Goal: Task Accomplishment & Management: Manage account settings

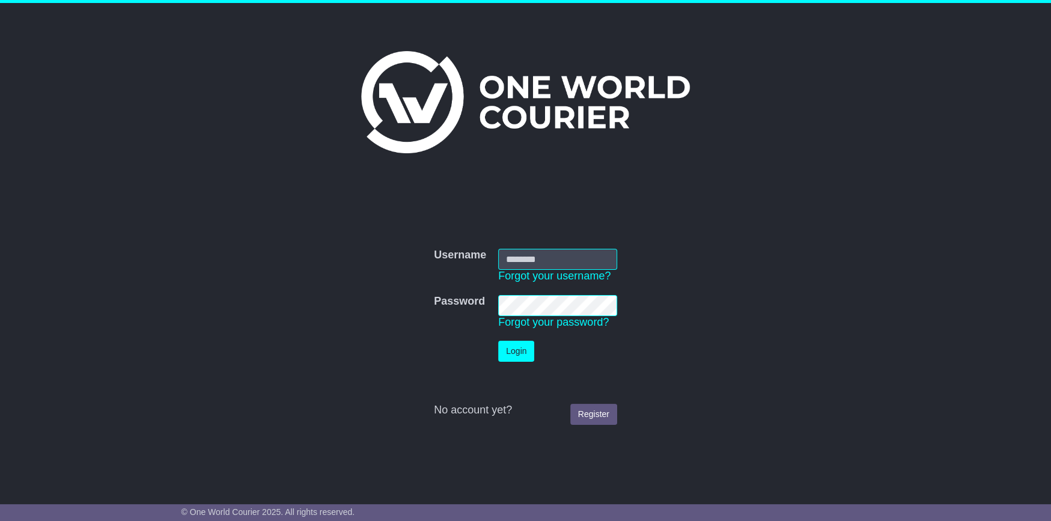
type input "**********"
click at [516, 352] on button "Login" at bounding box center [516, 351] width 36 height 21
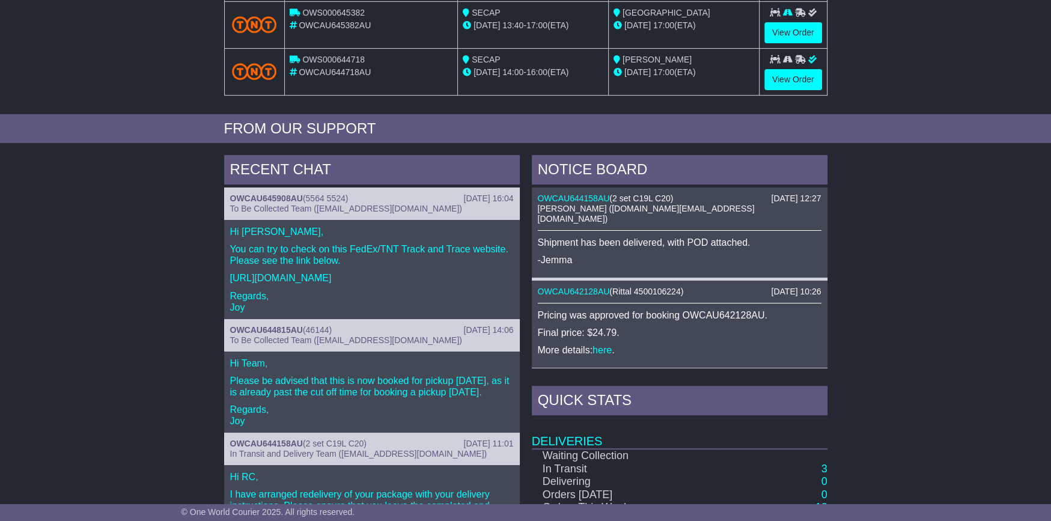
scroll to position [361, 0]
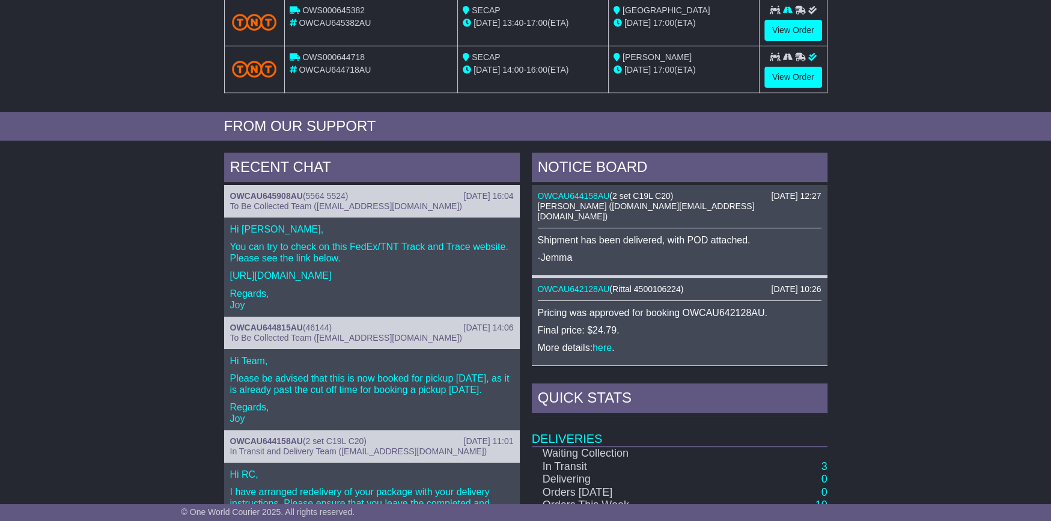
drag, startPoint x: 230, startPoint y: 271, endPoint x: 475, endPoint y: 272, distance: 245.2
click at [475, 272] on p "https://www.tntexpress.com.au/interaction/trackntrace.aspx" at bounding box center [372, 275] width 284 height 11
copy p "https://www.tntexpress.com.au/interaction/trackntrace.aspx"
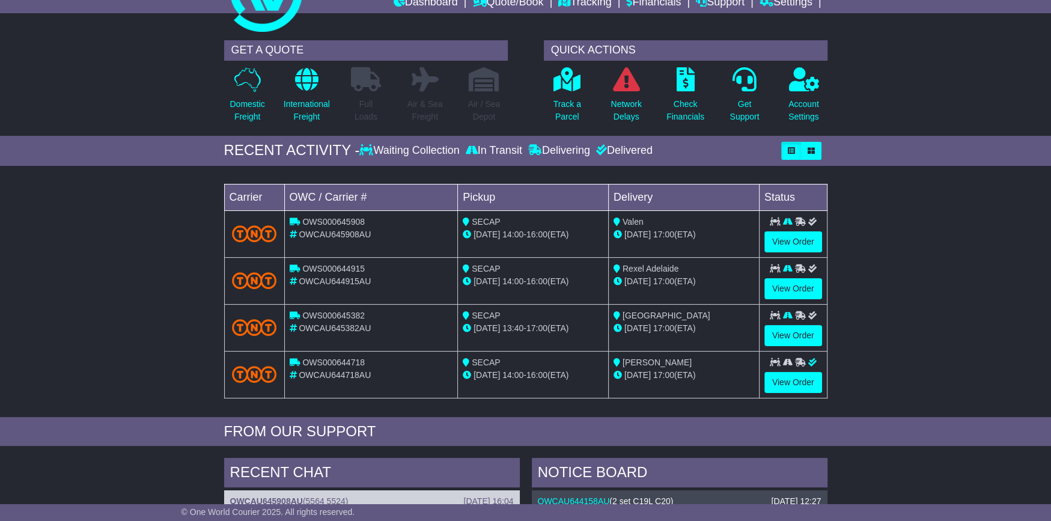
scroll to position [0, 0]
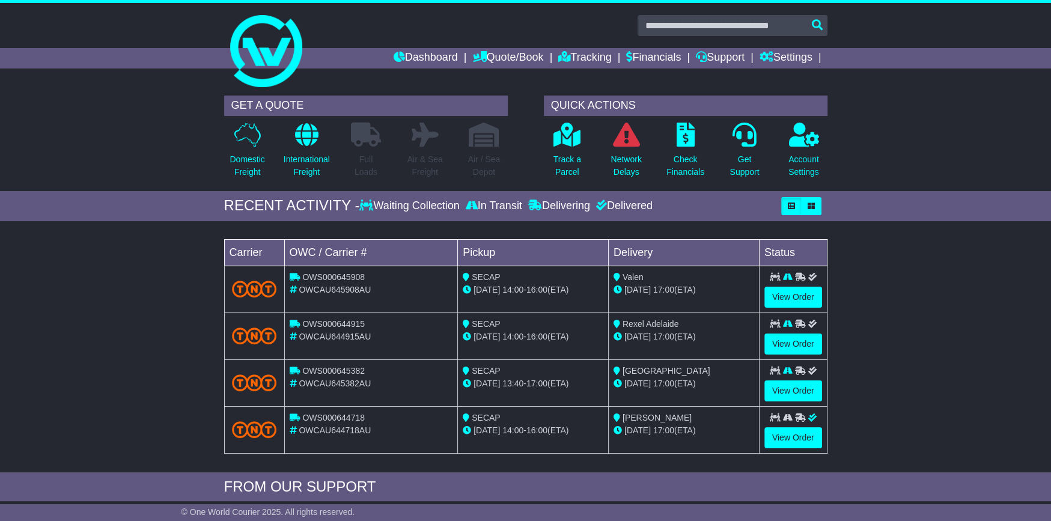
click at [319, 275] on span "OWS000645908" at bounding box center [333, 277] width 63 height 10
copy span "OWS000645908"
click at [790, 289] on link "View Order" at bounding box center [794, 297] width 58 height 21
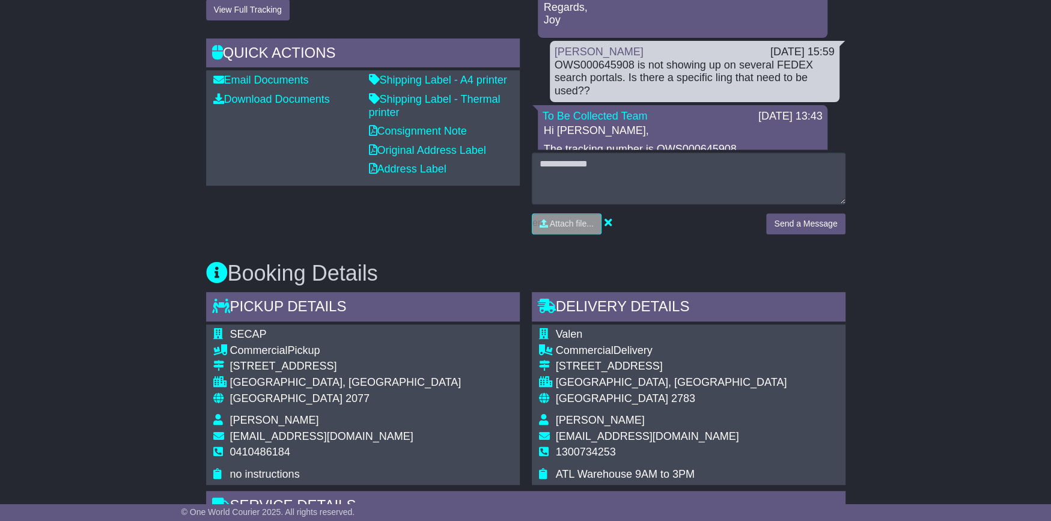
scroll to position [418, 0]
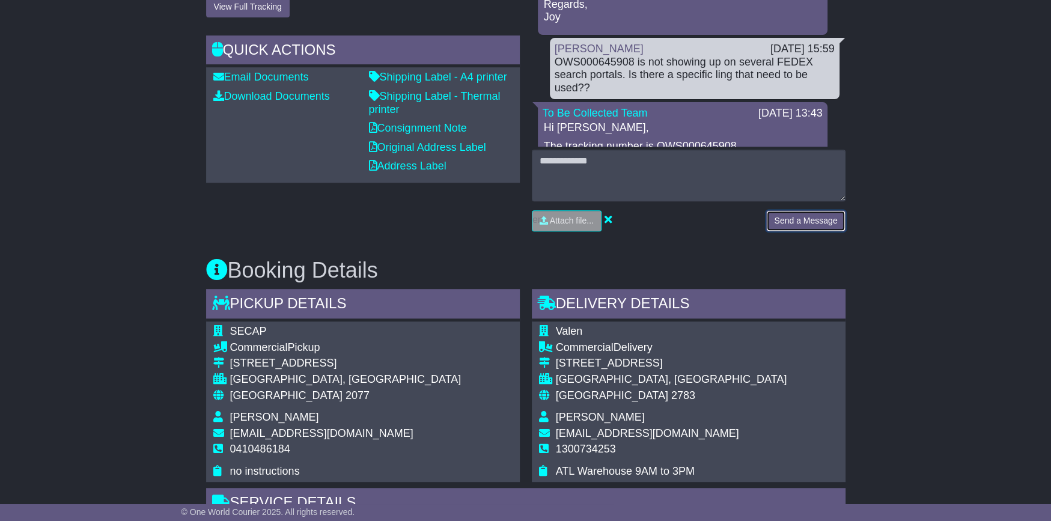
click at [790, 213] on button "Send a Message" at bounding box center [805, 220] width 79 height 21
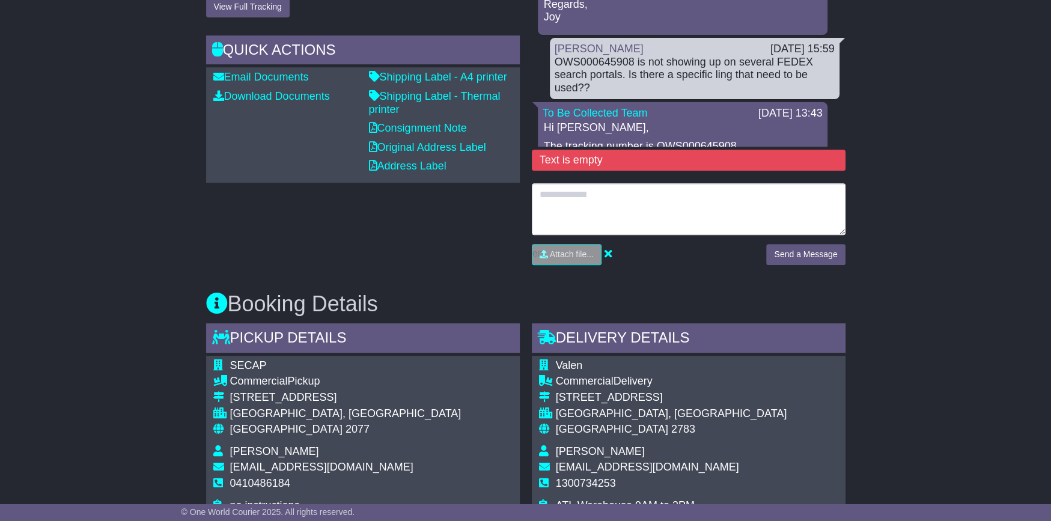
click at [559, 195] on textarea at bounding box center [689, 209] width 314 height 52
type textarea "**********"
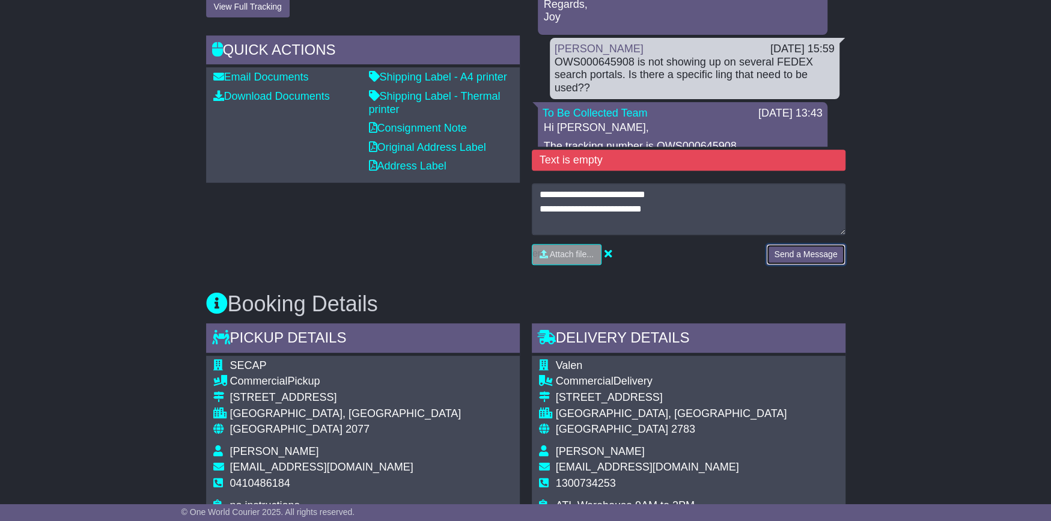
click at [802, 248] on button "Send a Message" at bounding box center [805, 254] width 79 height 21
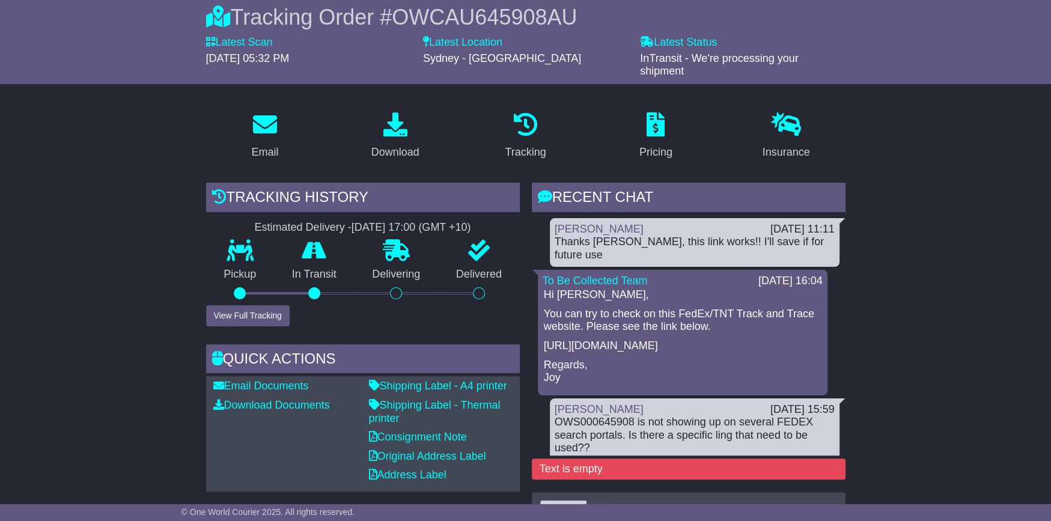
scroll to position [0, 0]
